Goal: Book appointment/travel/reservation

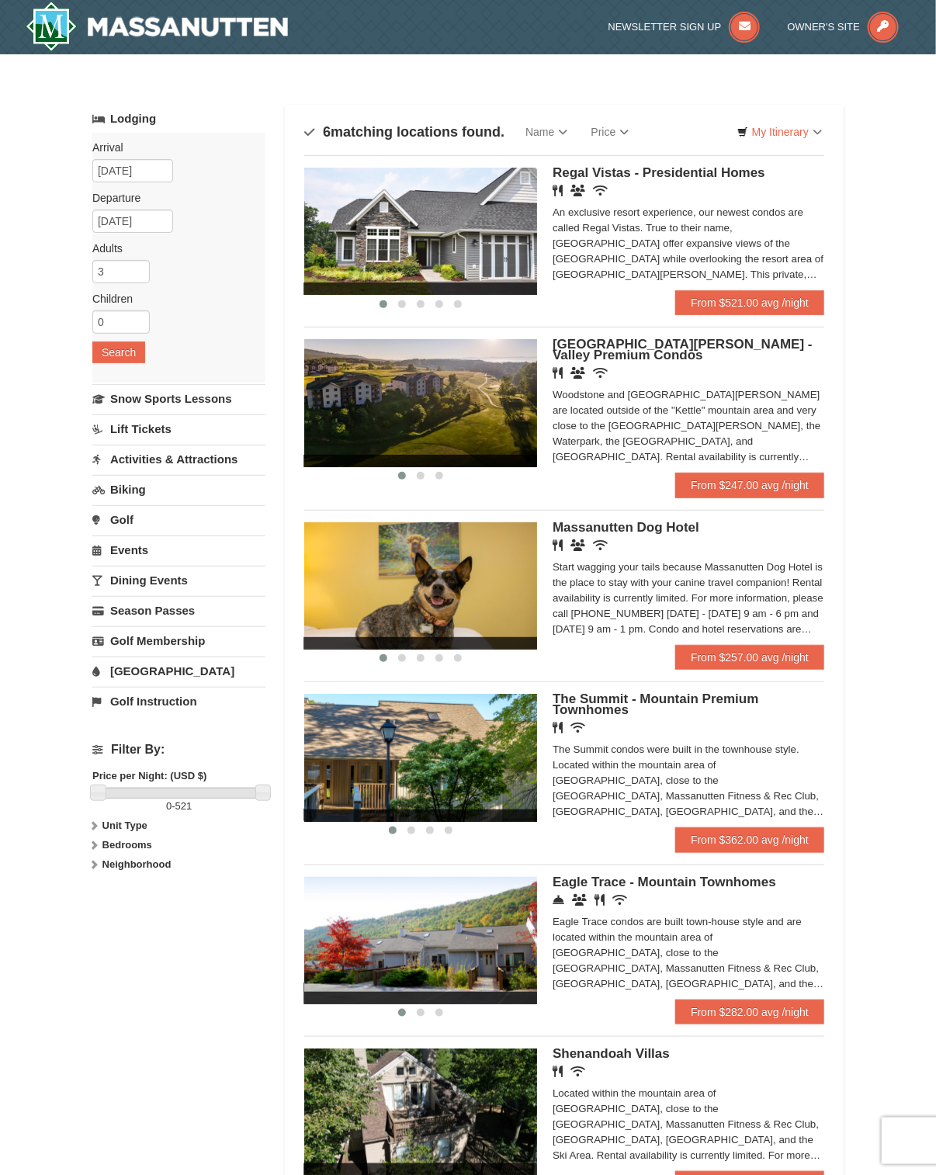
click at [120, 490] on link "Biking" at bounding box center [178, 489] width 173 height 29
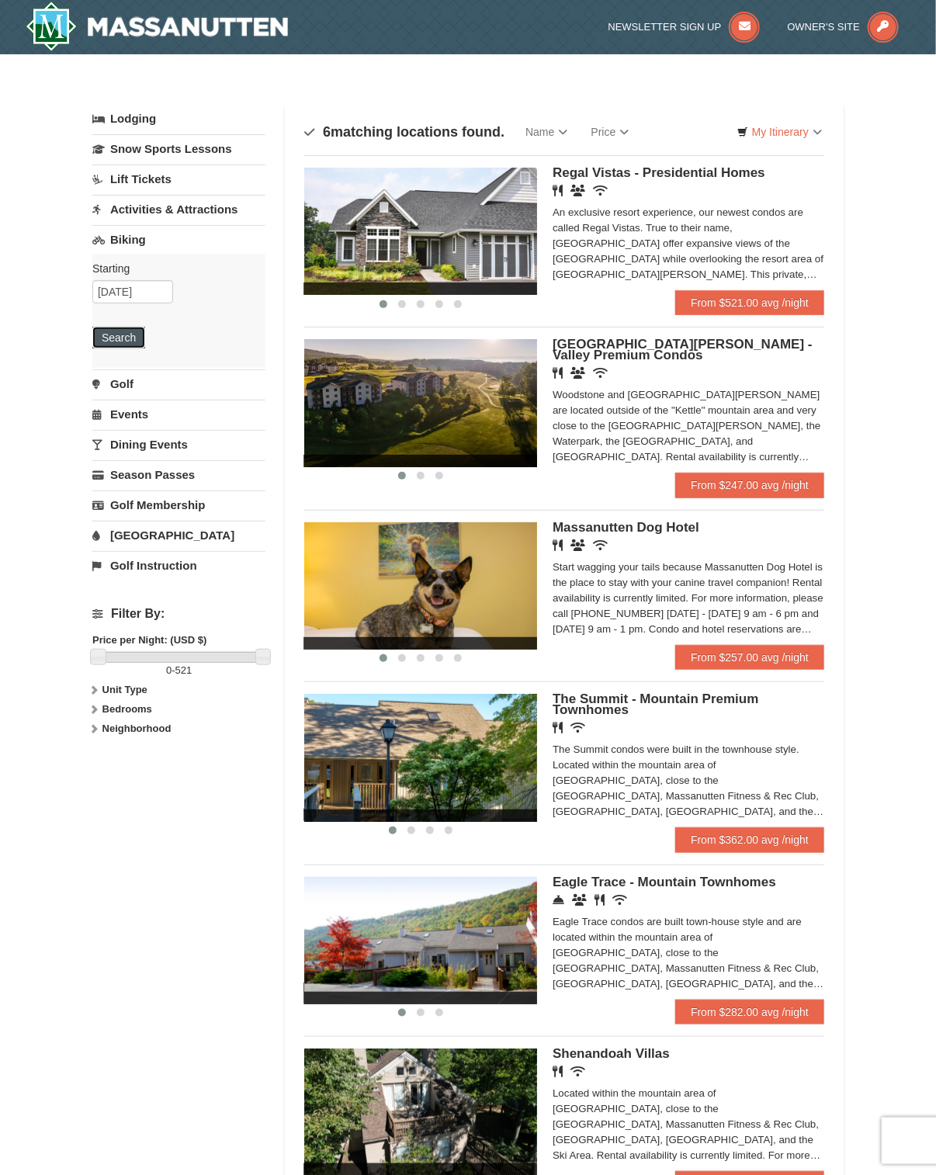
click at [129, 345] on button "Search" at bounding box center [118, 338] width 53 height 22
